Goal: Information Seeking & Learning: Learn about a topic

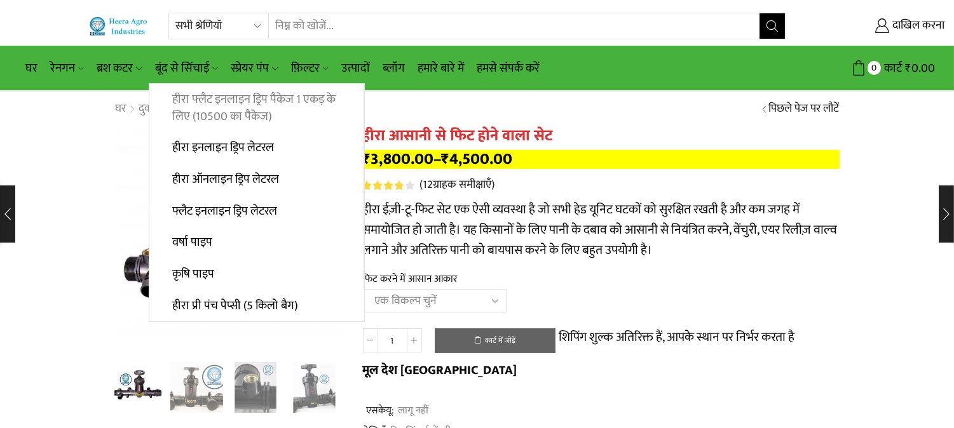
click at [205, 104] on font "हीरा फ्लैट इनलाइन ड्रिप पैकेज 1 एकड़ के लिए (10500 का पैकेज)" at bounding box center [253, 108] width 163 height 37
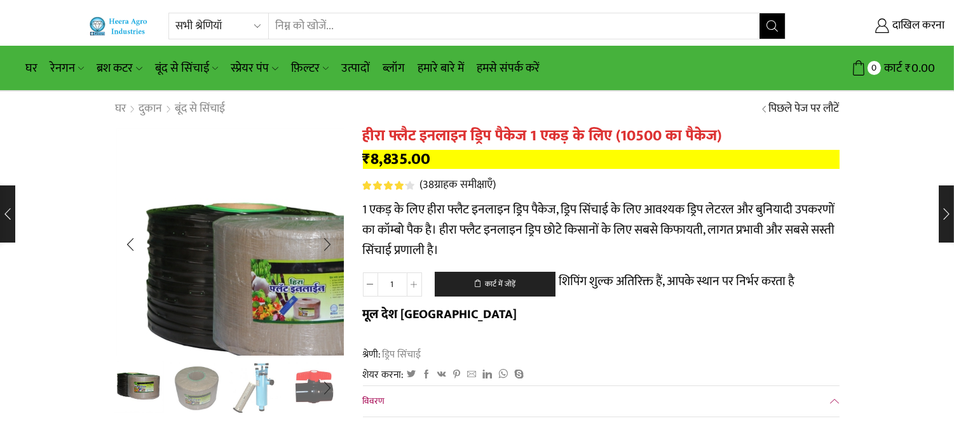
drag, startPoint x: 194, startPoint y: 219, endPoint x: 161, endPoint y: 240, distance: 39.1
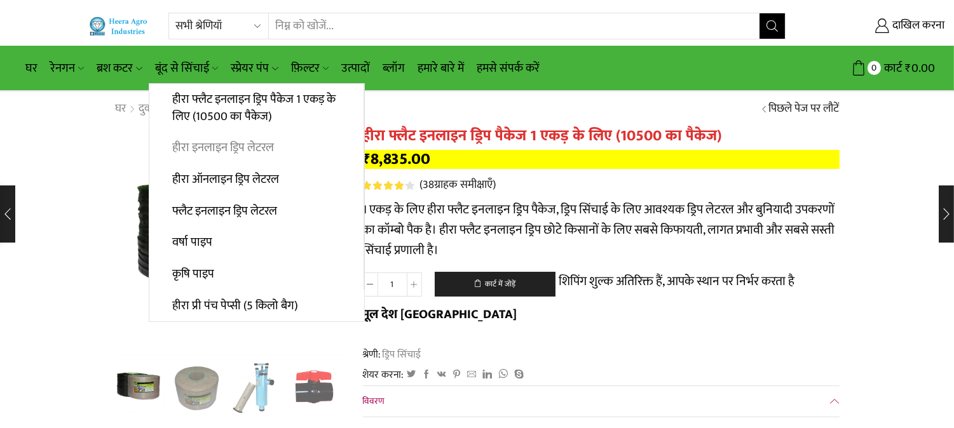
click at [198, 146] on font "हीरा इनलाइन ड्रिप लेटरल" at bounding box center [223, 148] width 102 height 20
click at [208, 173] on font "हीरा ऑनलाइन ड्रिप लेटरल" at bounding box center [225, 180] width 107 height 20
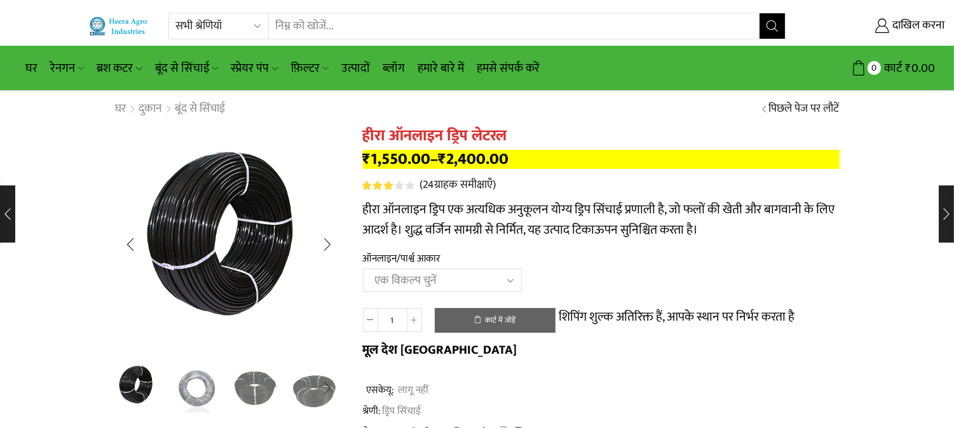
drag, startPoint x: 0, startPoint y: 0, endPoint x: 173, endPoint y: 227, distance: 285.6
